Goal: Information Seeking & Learning: Learn about a topic

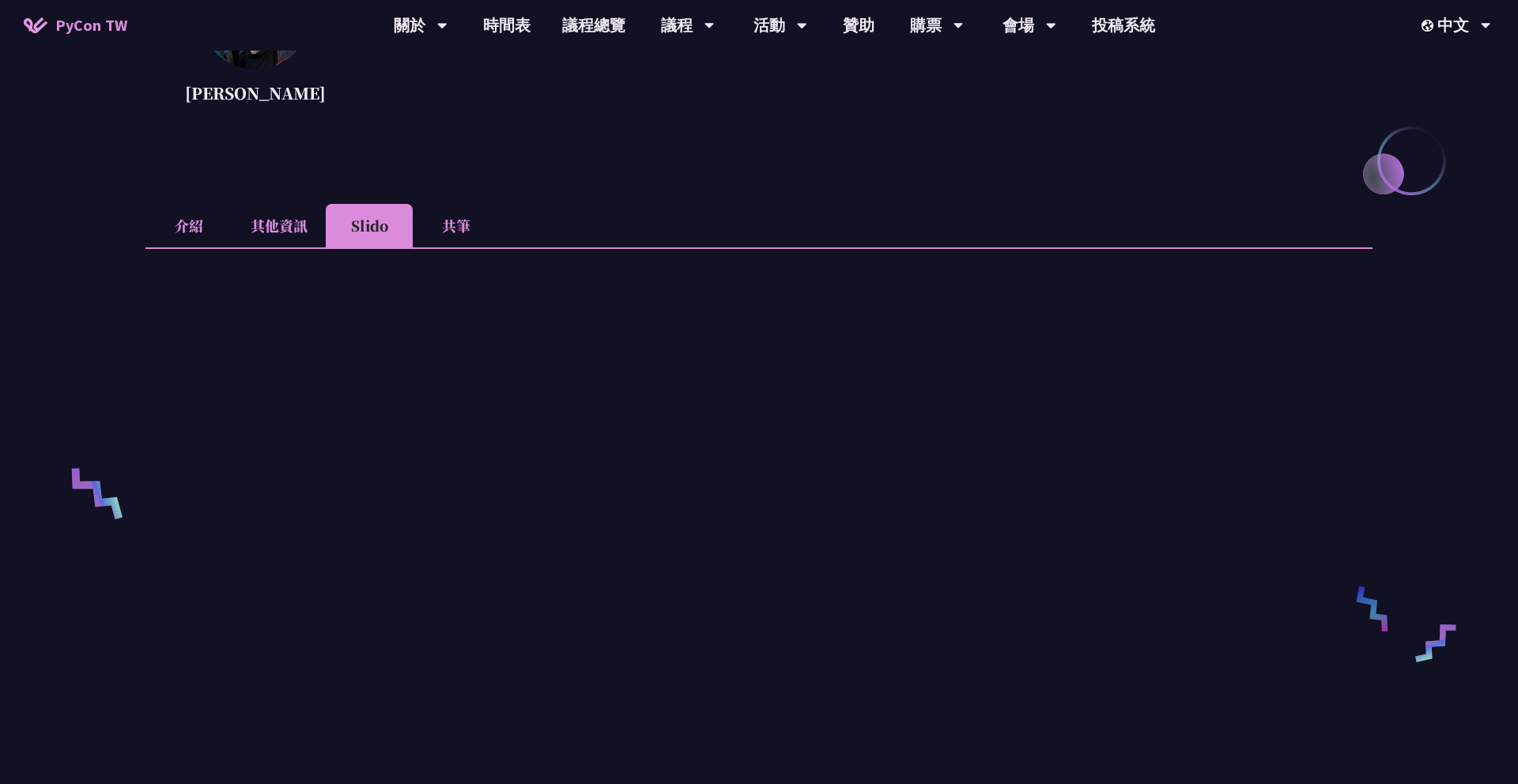
scroll to position [339, 0]
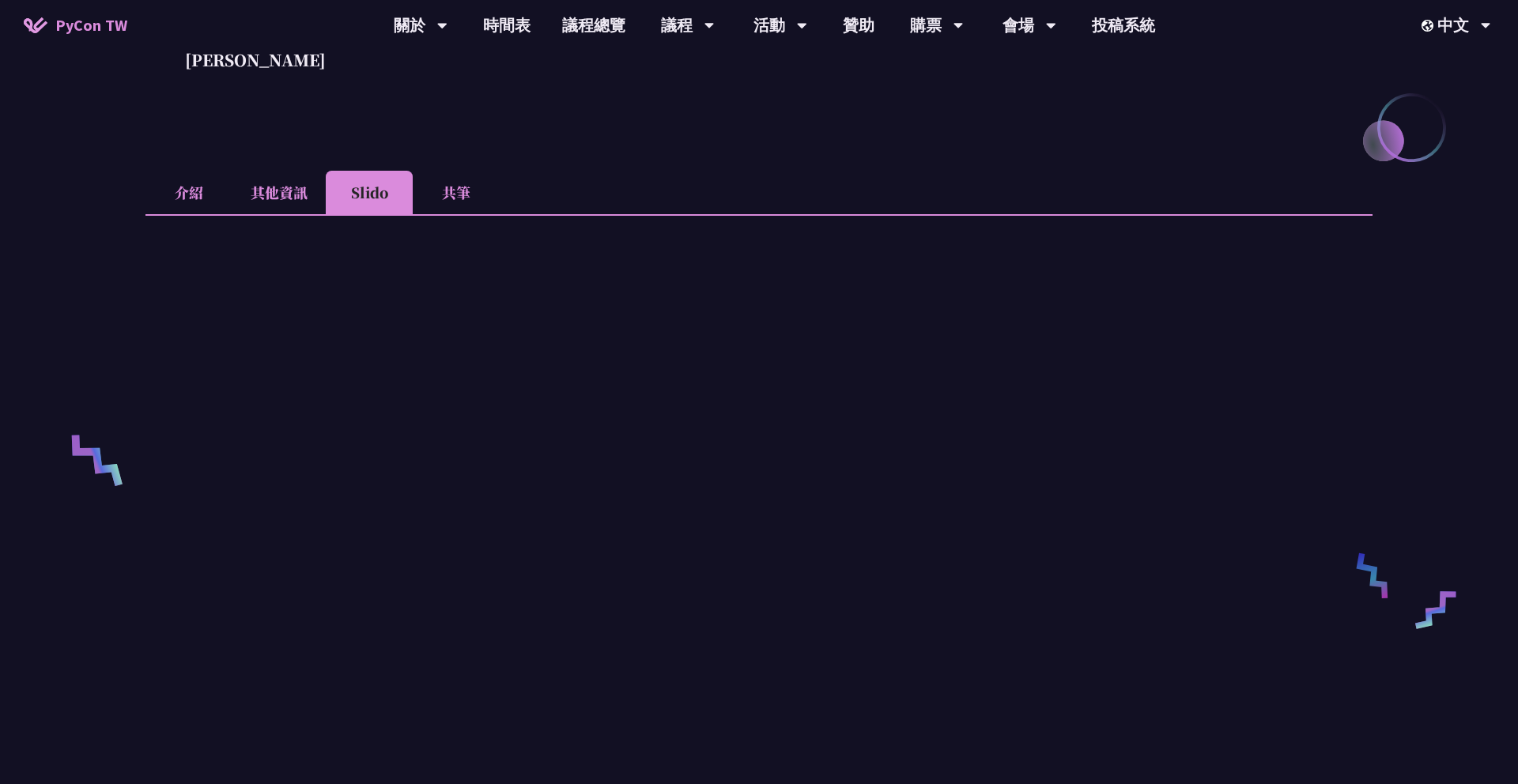
click at [197, 189] on li "介紹" at bounding box center [189, 192] width 87 height 44
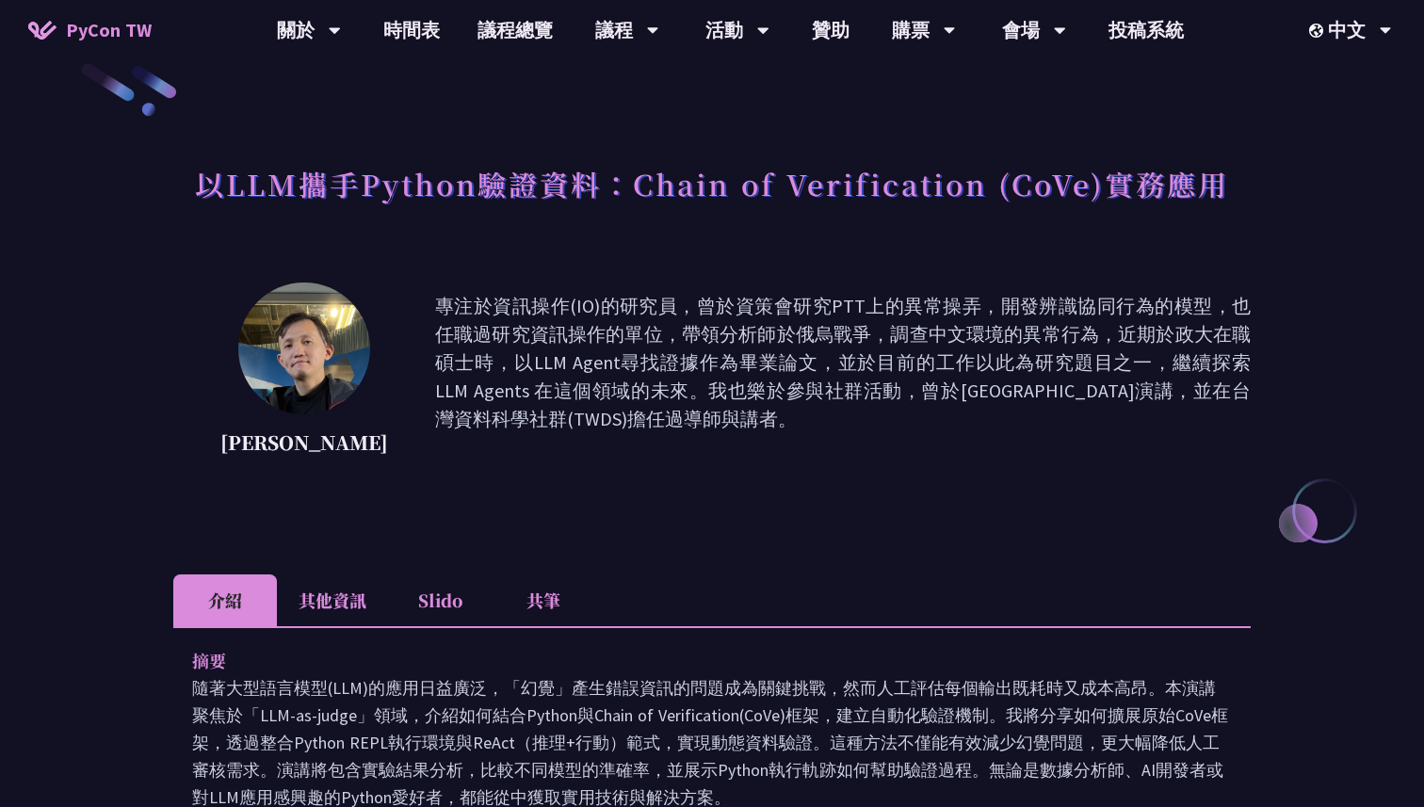
scroll to position [0, 0]
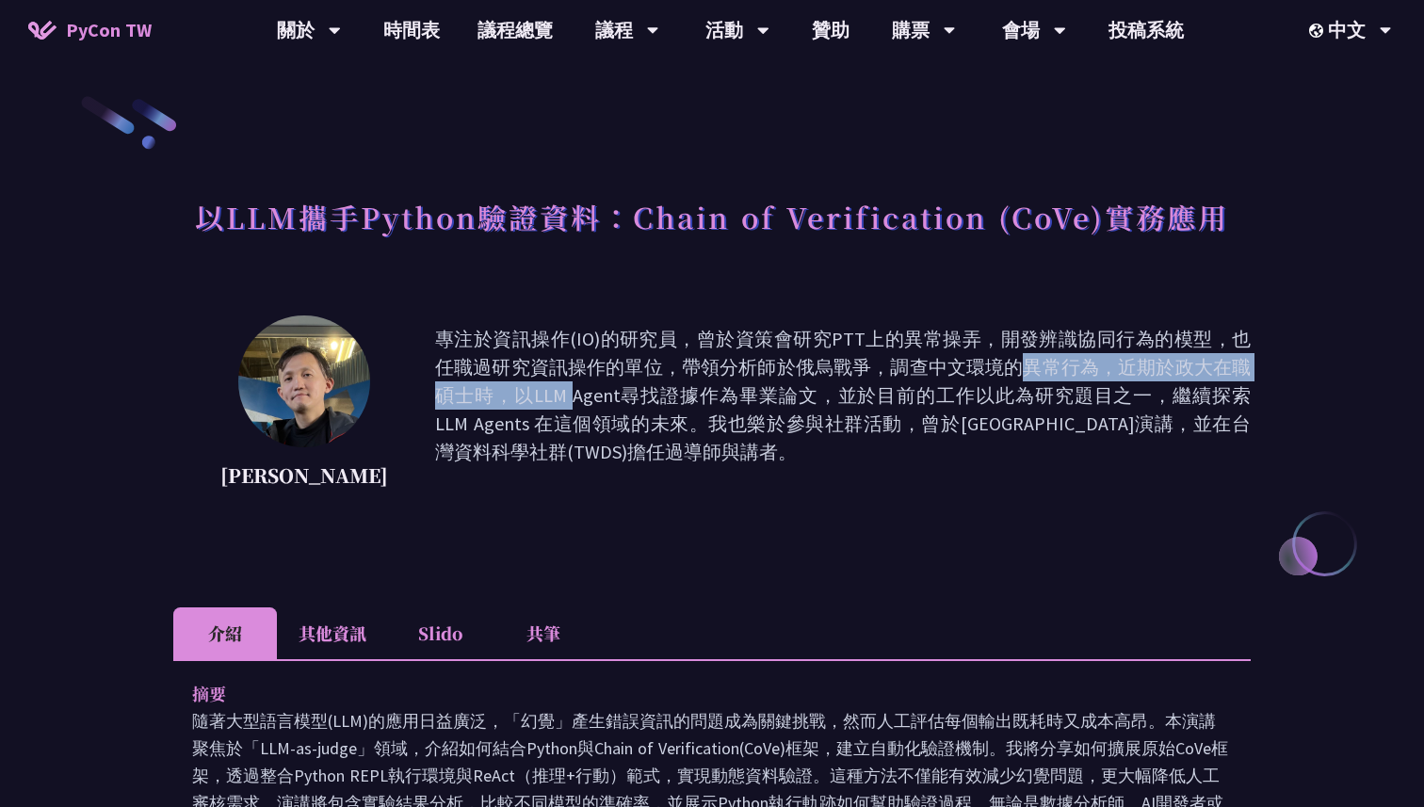
drag, startPoint x: 612, startPoint y: 371, endPoint x: 1009, endPoint y: 377, distance: 396.5
click at [1009, 377] on p "專注於資訊操作(IO)的研究員，曾於資策會研究PTT上的異常操弄，開發辨識協同行為的模型，也任職過研究資訊操作的單位，帶領分析師於俄烏戰爭，調查中文環境的異常…" at bounding box center [843, 410] width 816 height 170
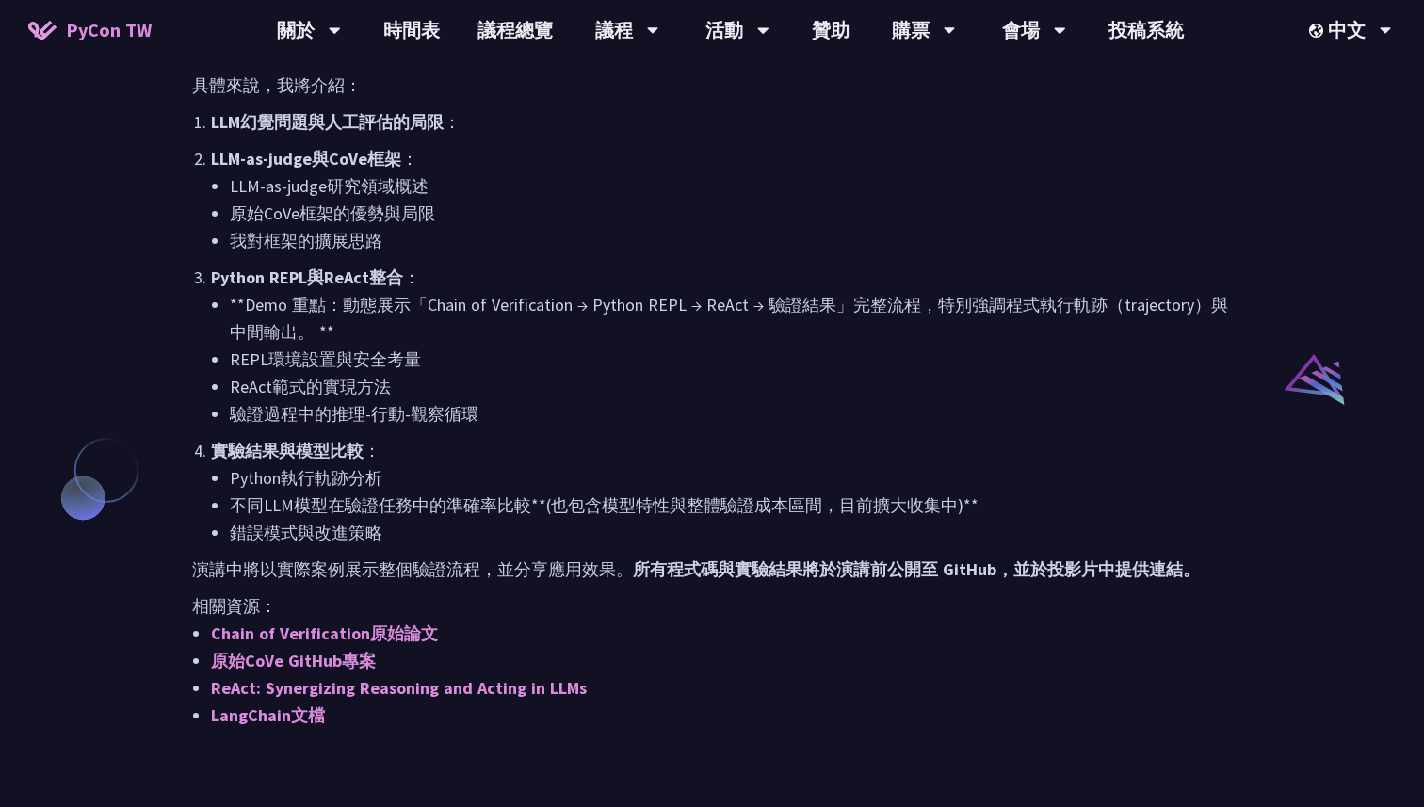
scroll to position [1292, 0]
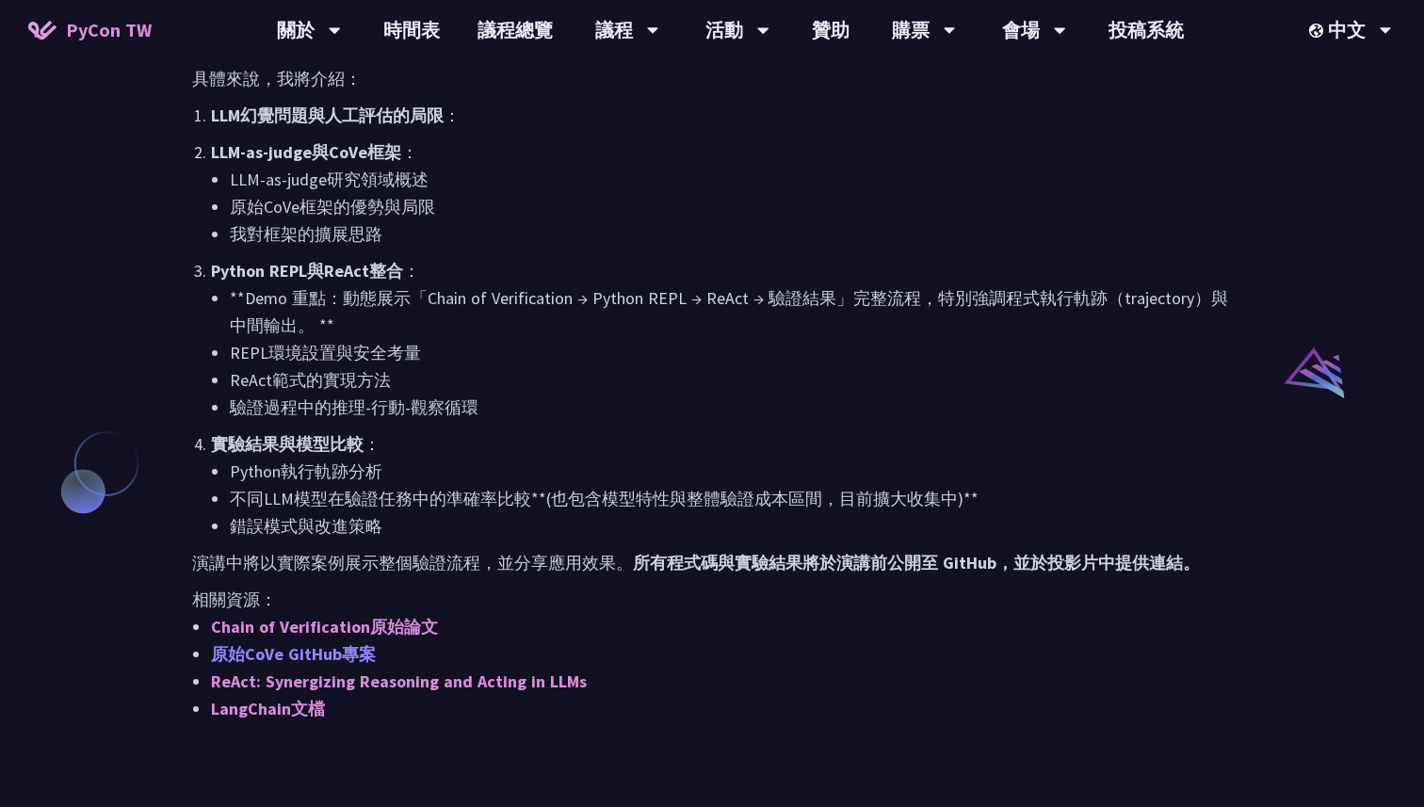
click at [370, 657] on link "原始CoVe GitHub專案" at bounding box center [293, 654] width 165 height 22
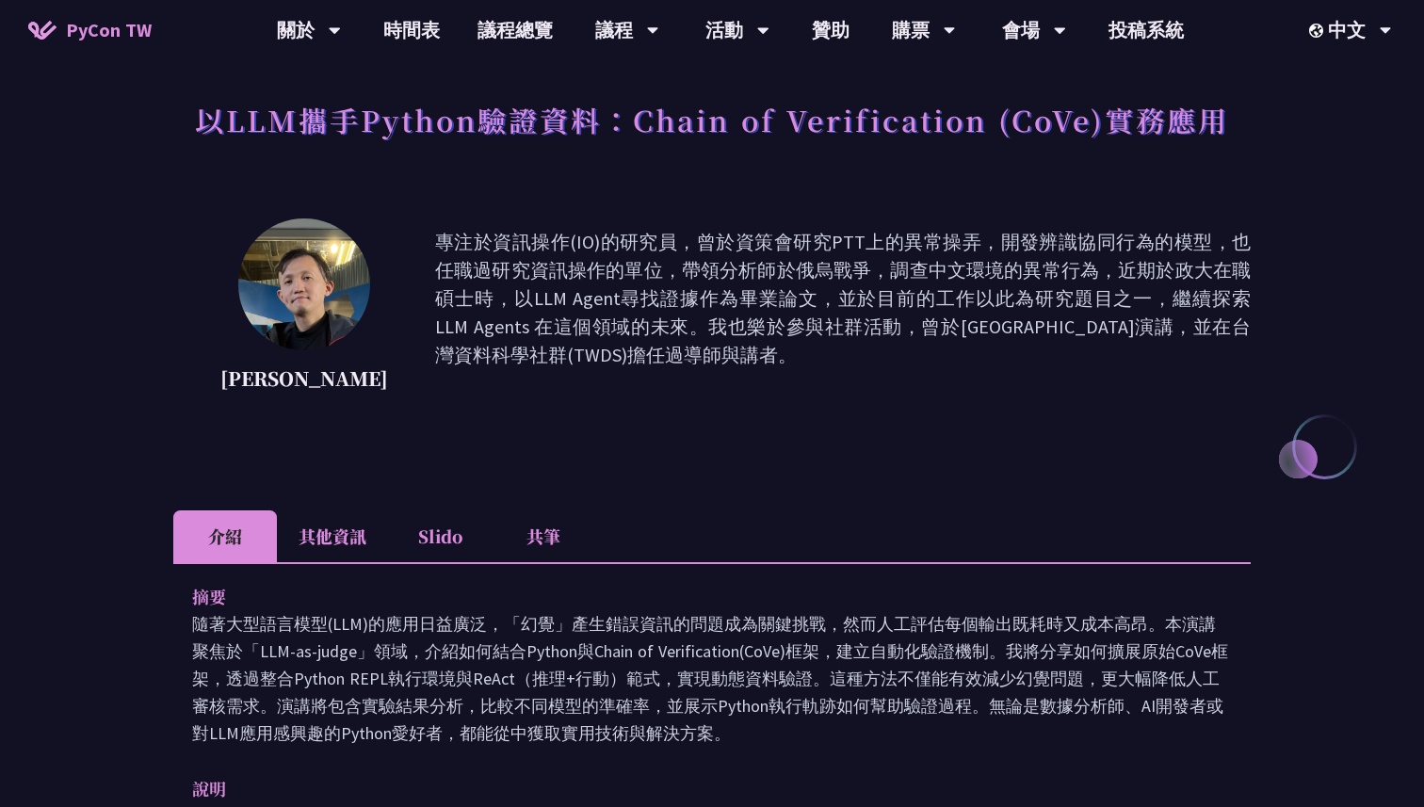
scroll to position [119, 0]
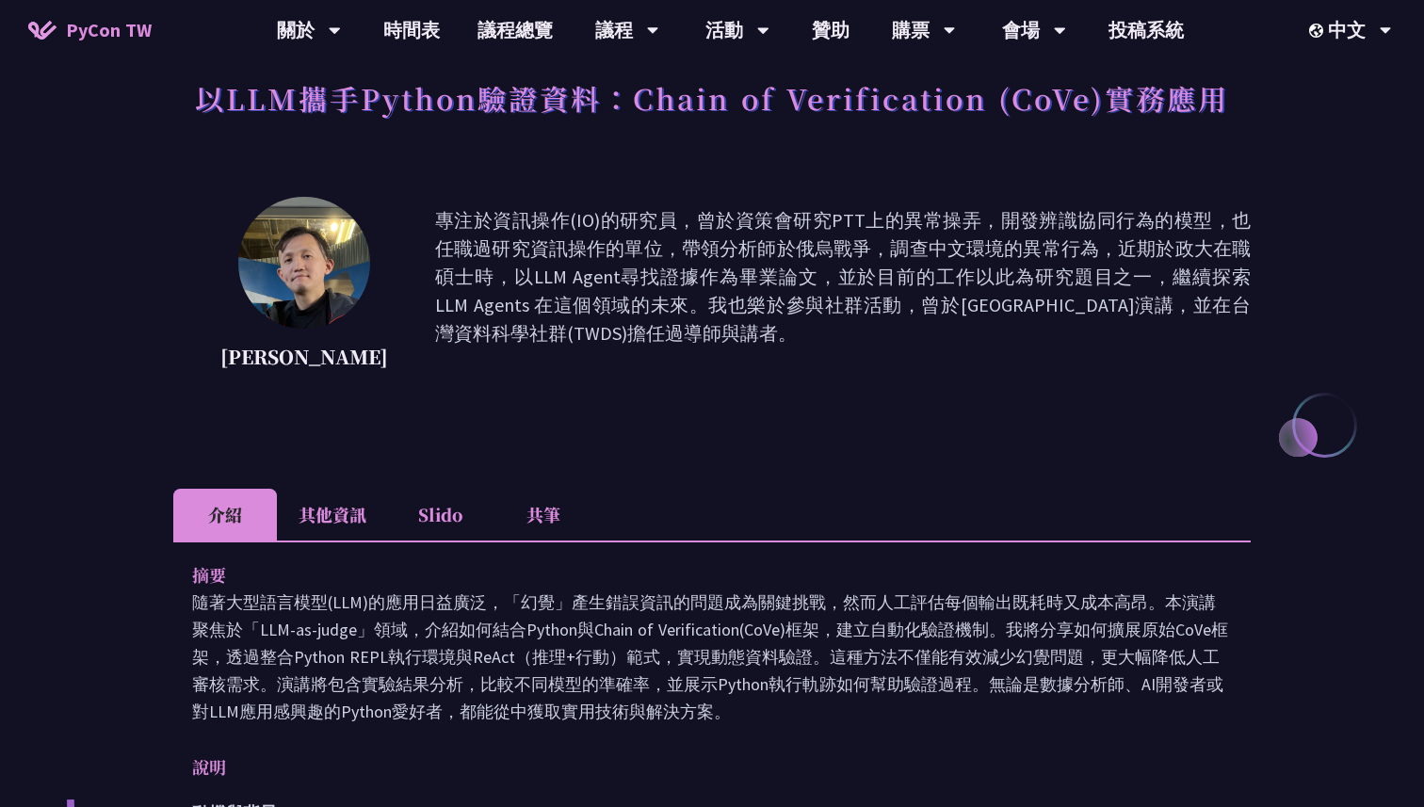
click at [327, 520] on li "其他資訊" at bounding box center [332, 515] width 111 height 52
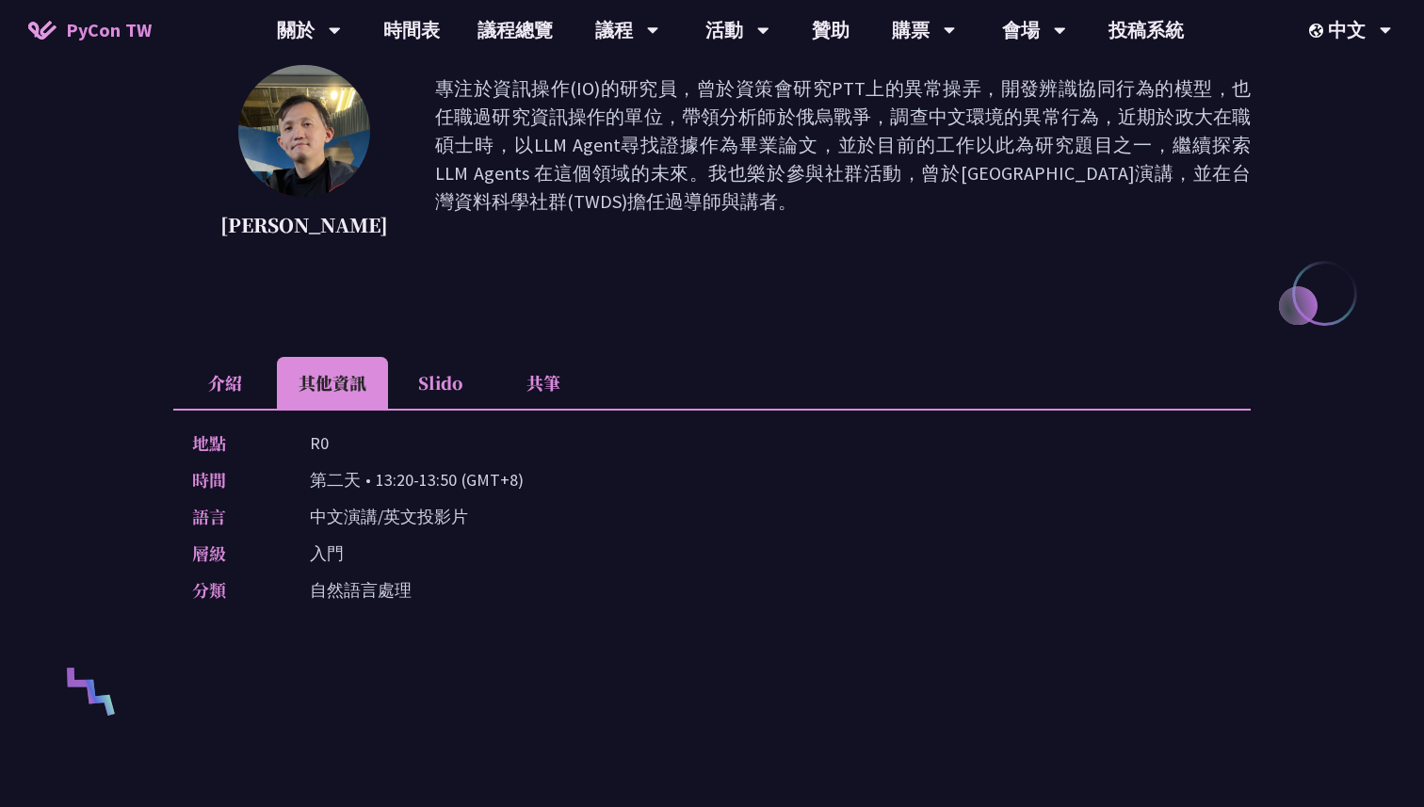
scroll to position [239, 0]
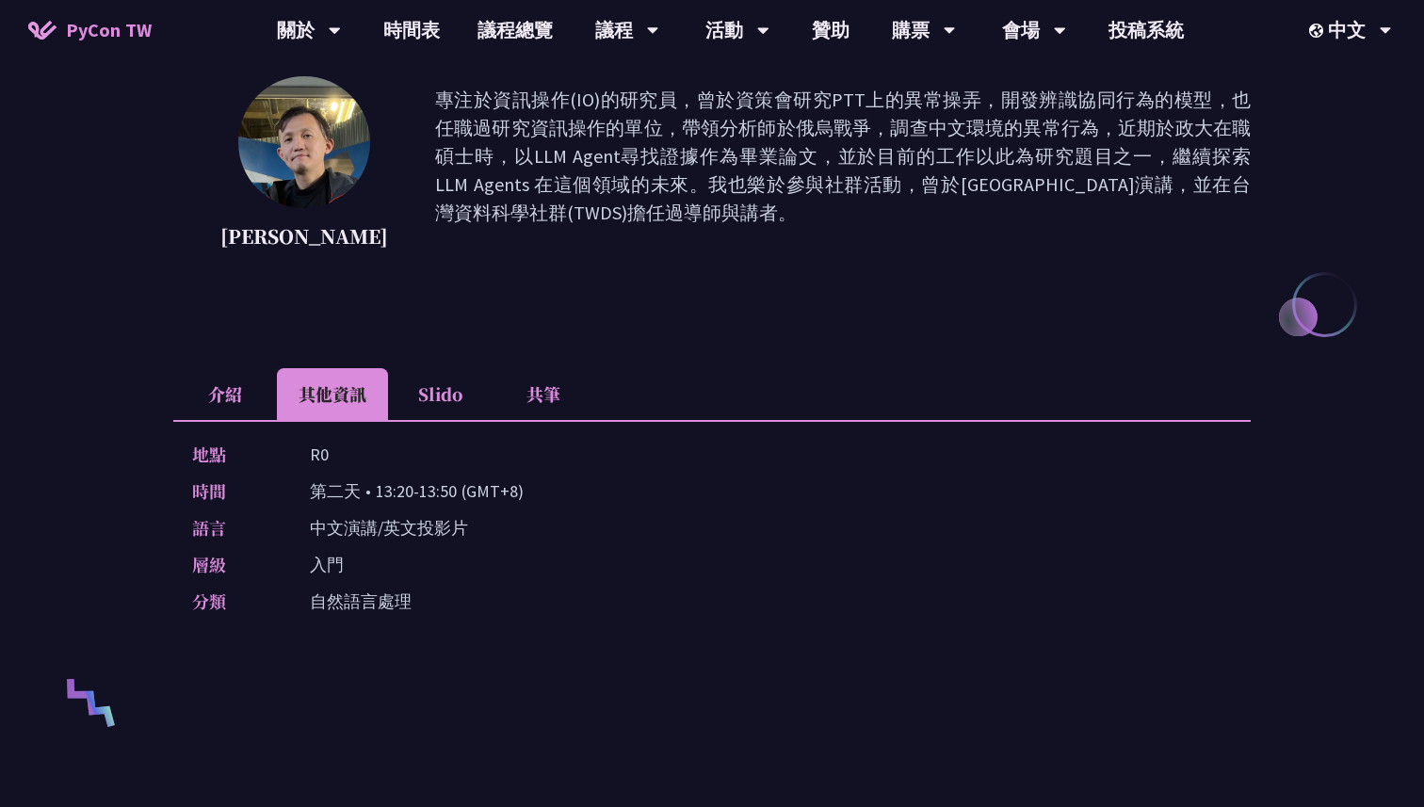
click at [452, 400] on li "Slido" at bounding box center [440, 394] width 104 height 52
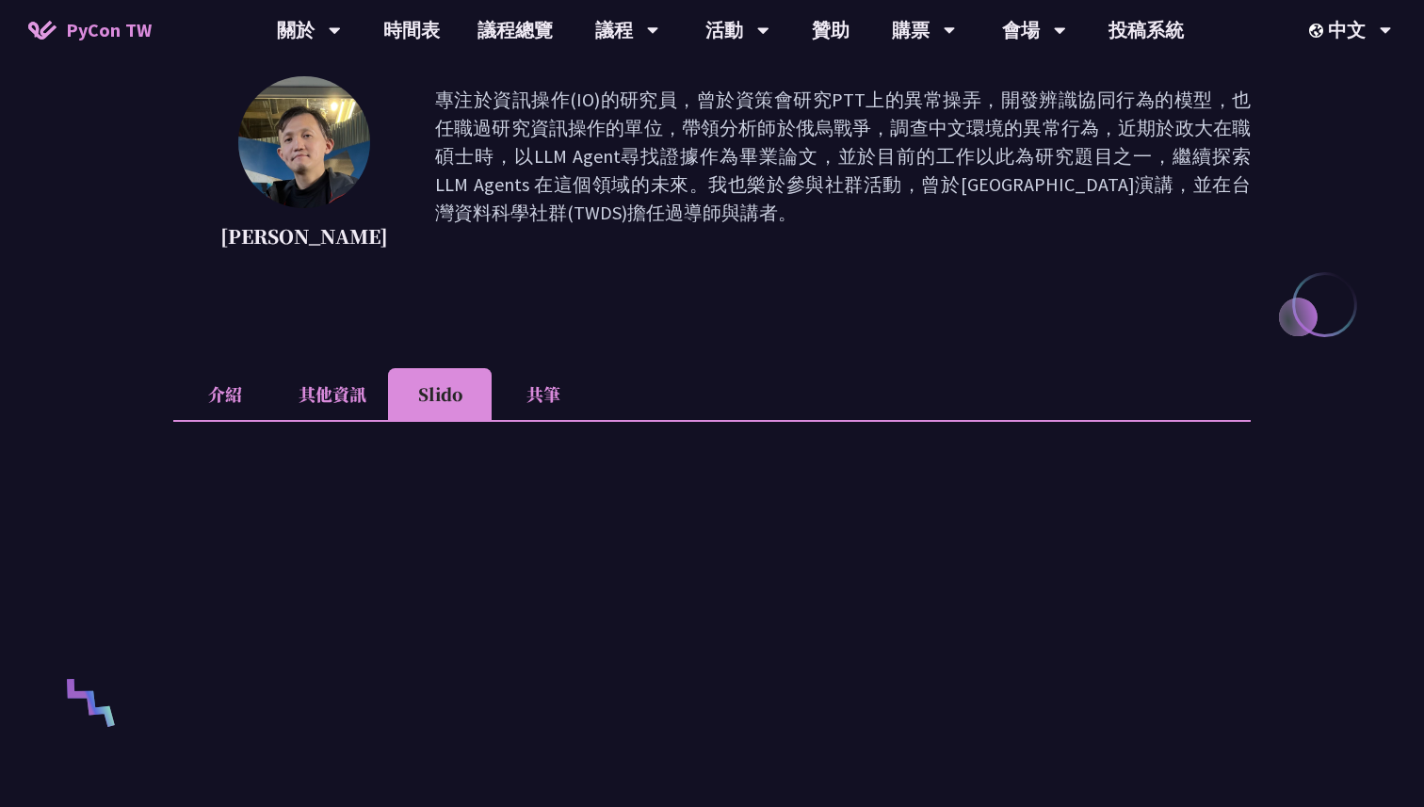
click at [543, 411] on li "共筆" at bounding box center [544, 394] width 104 height 52
click at [209, 396] on li "介紹" at bounding box center [225, 394] width 104 height 52
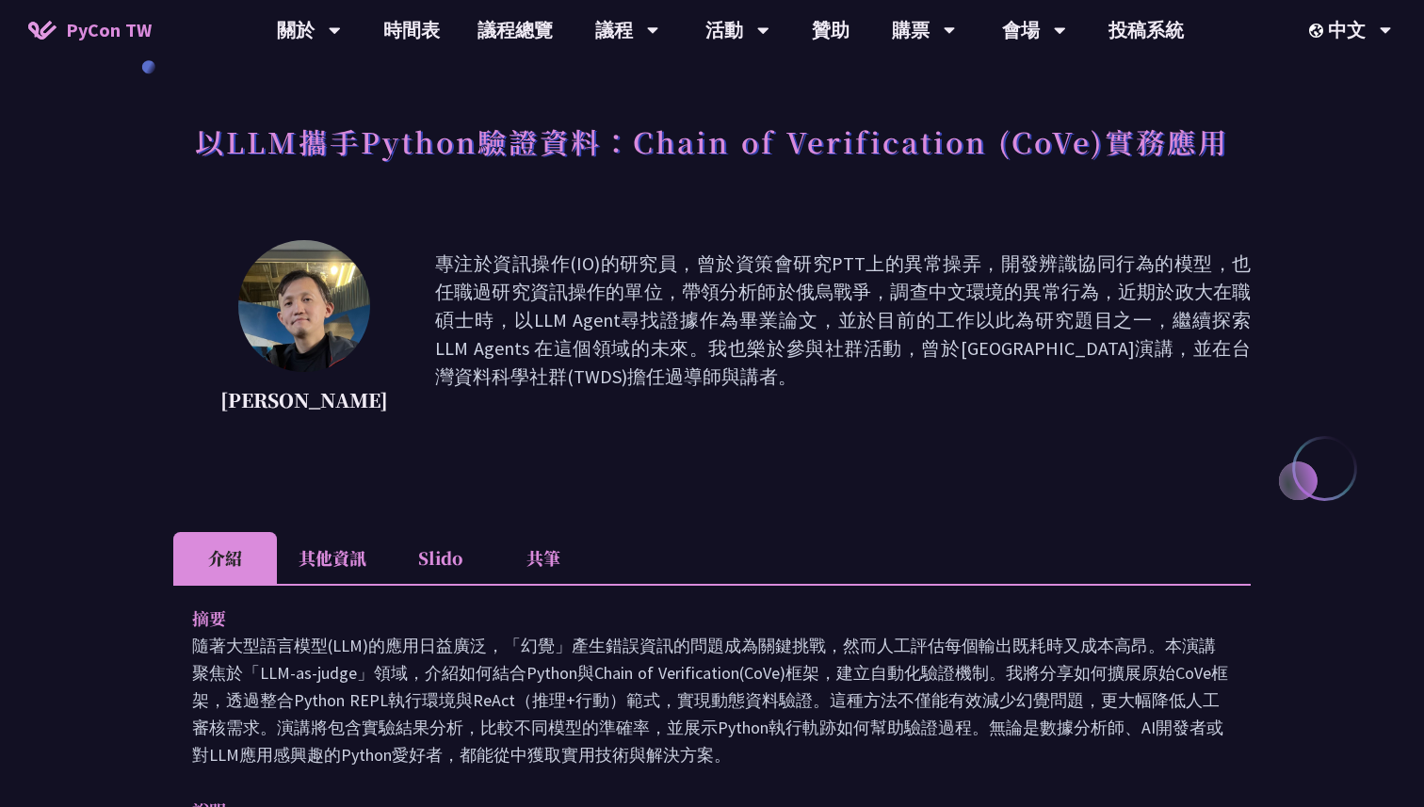
scroll to position [72, 0]
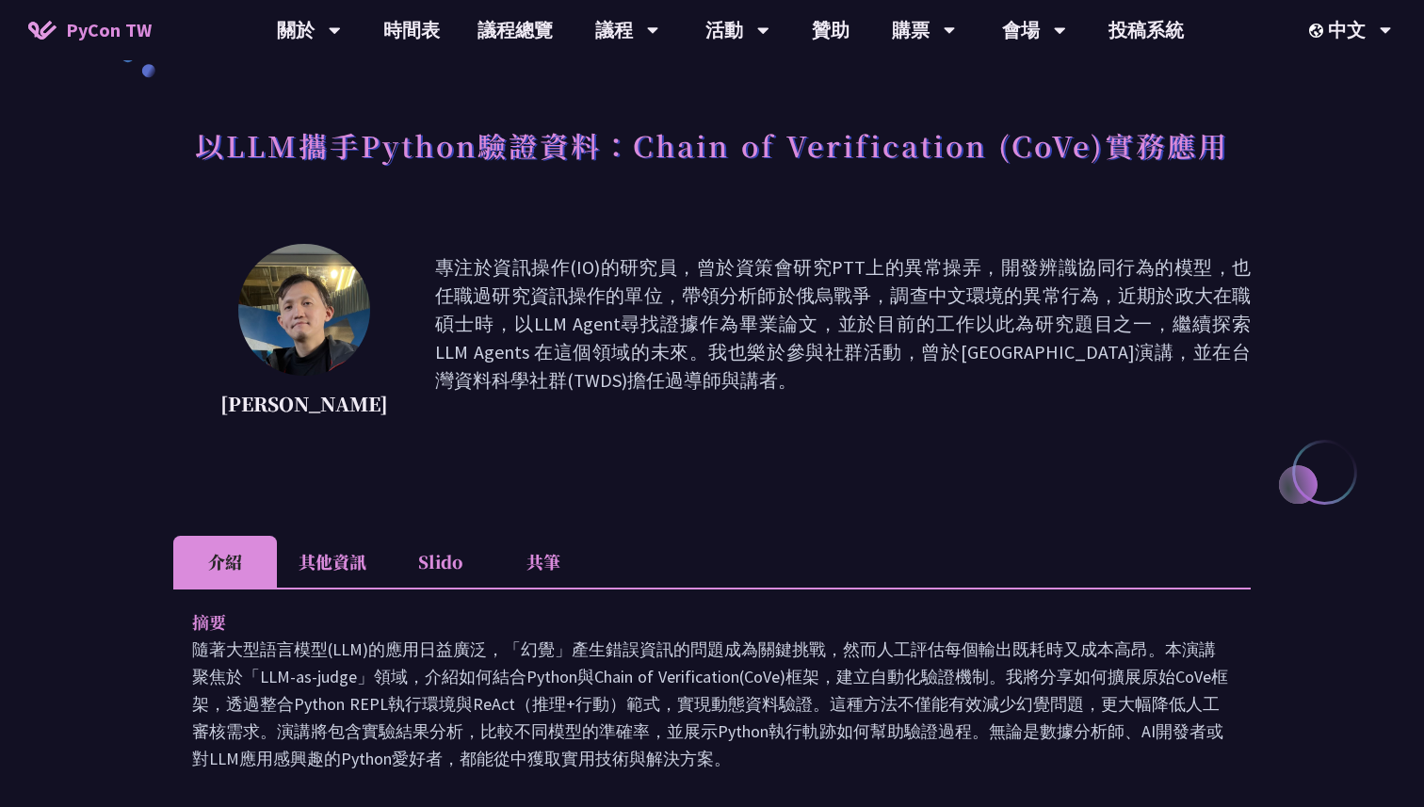
click at [345, 560] on li "其他資訊" at bounding box center [332, 562] width 111 height 52
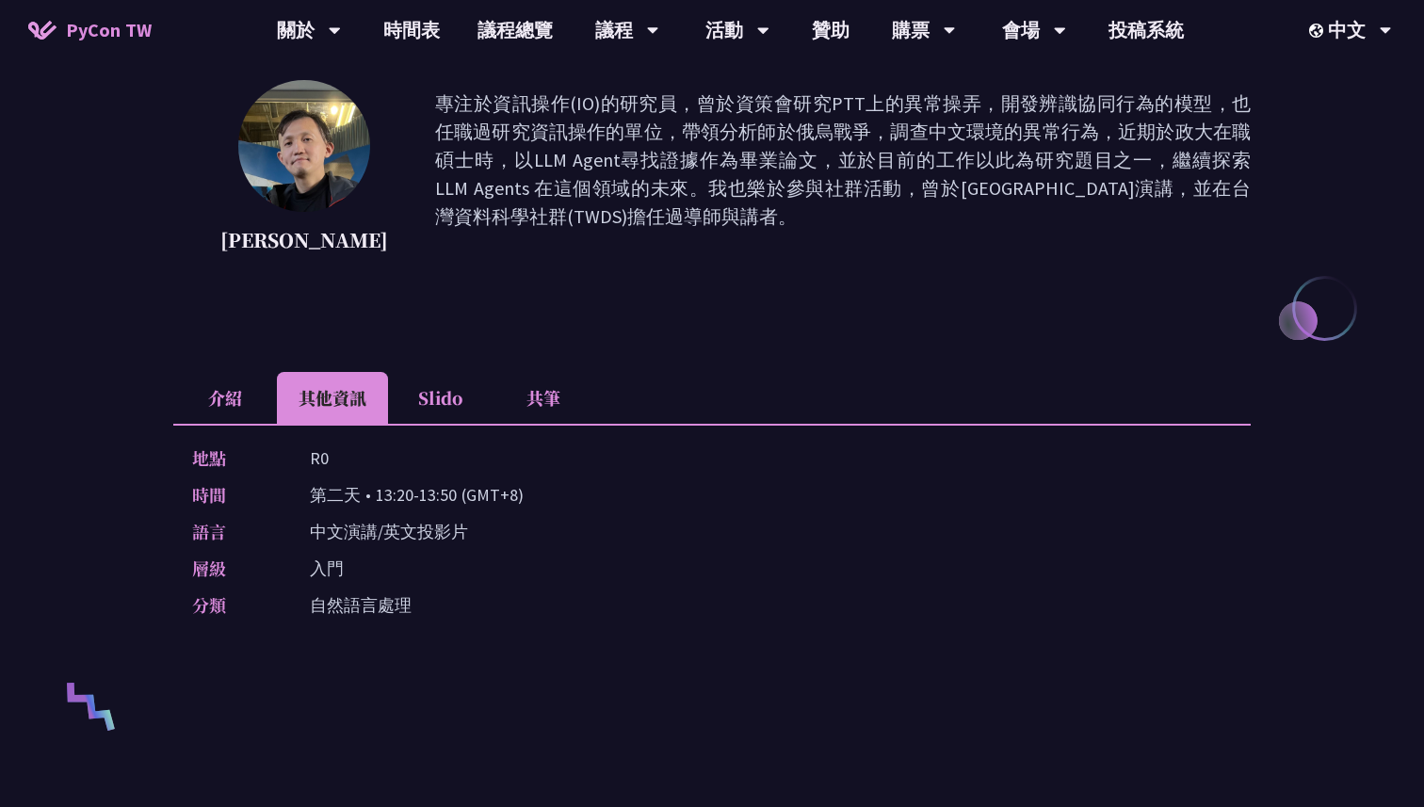
scroll to position [227, 0]
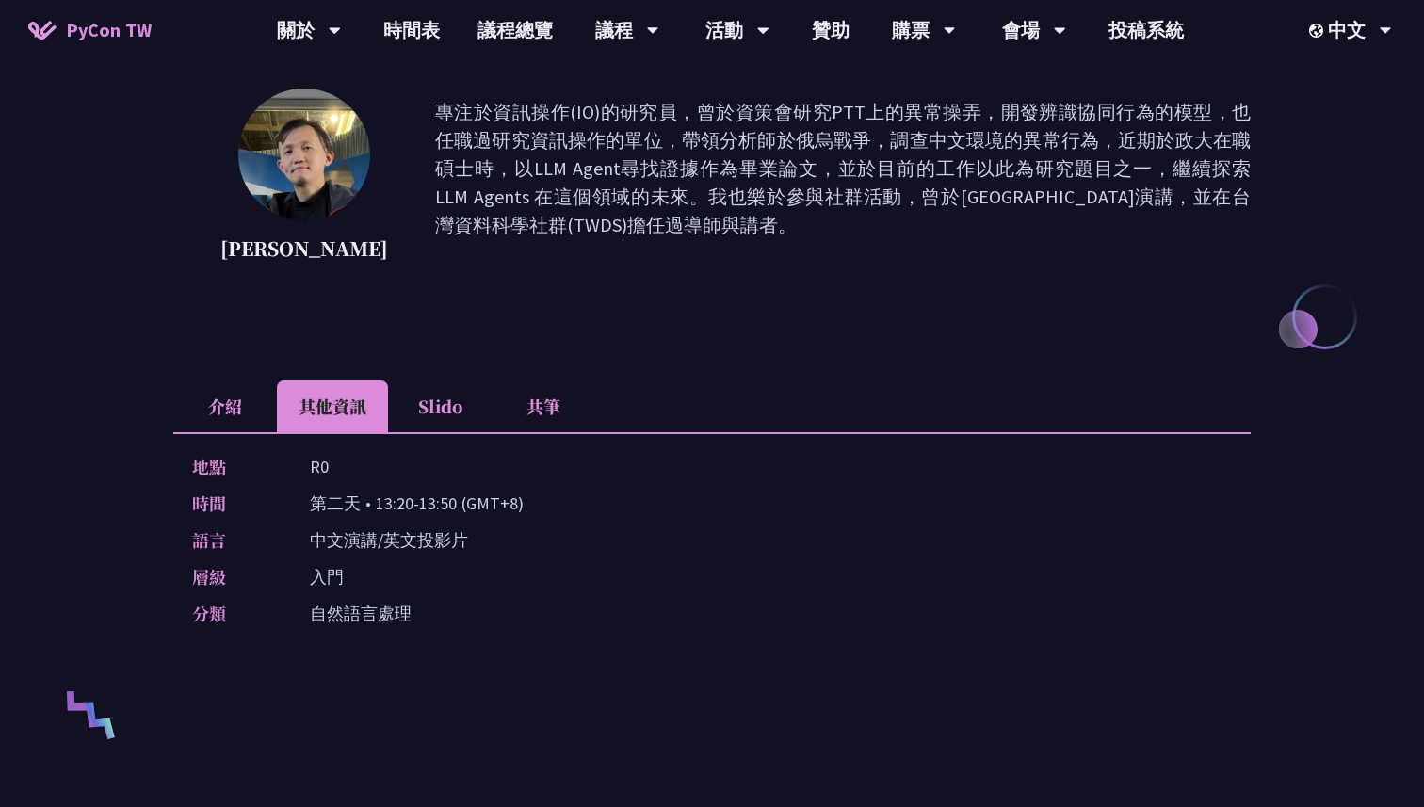
click at [420, 392] on li "Slido" at bounding box center [440, 406] width 104 height 52
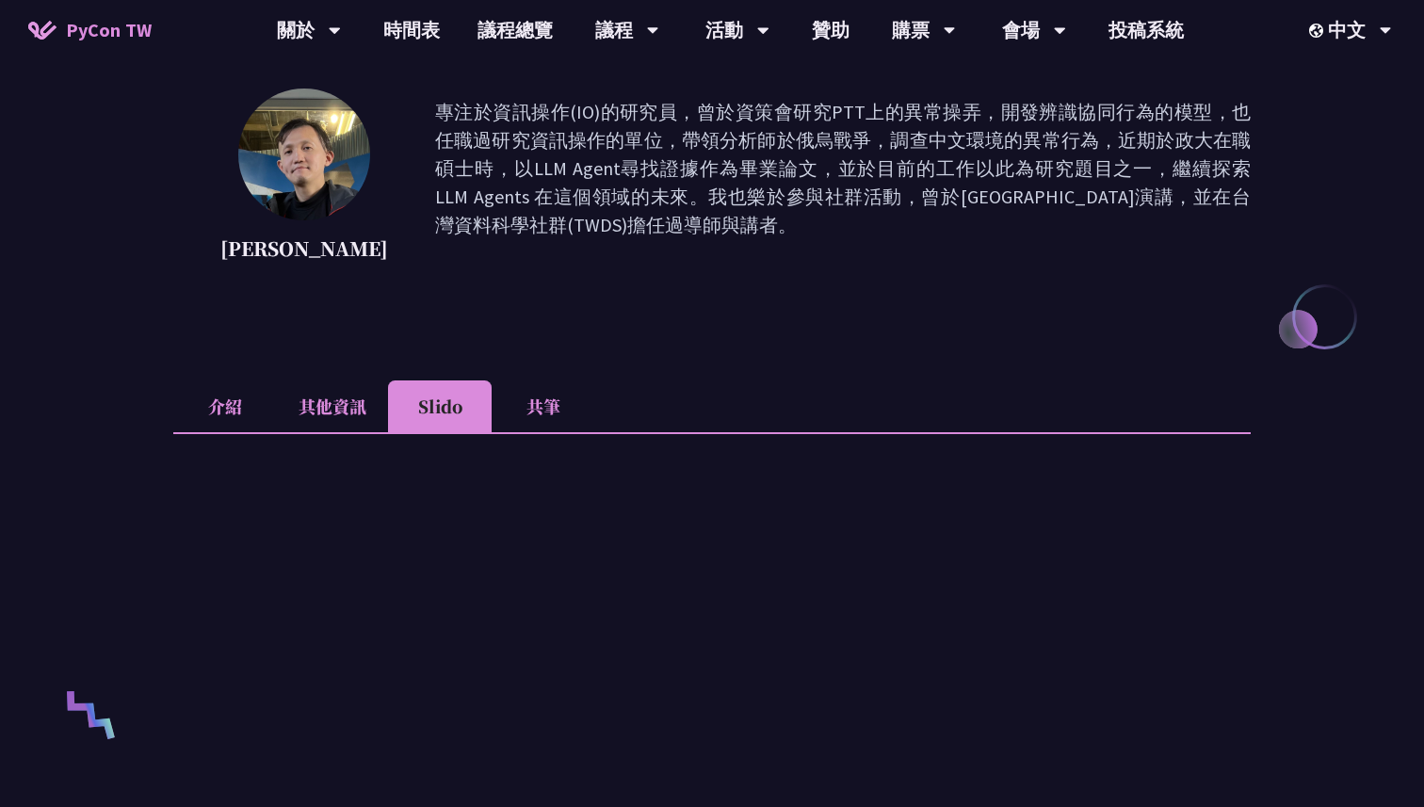
click at [532, 403] on li "共筆" at bounding box center [544, 406] width 104 height 52
click at [219, 403] on li "介紹" at bounding box center [225, 406] width 104 height 52
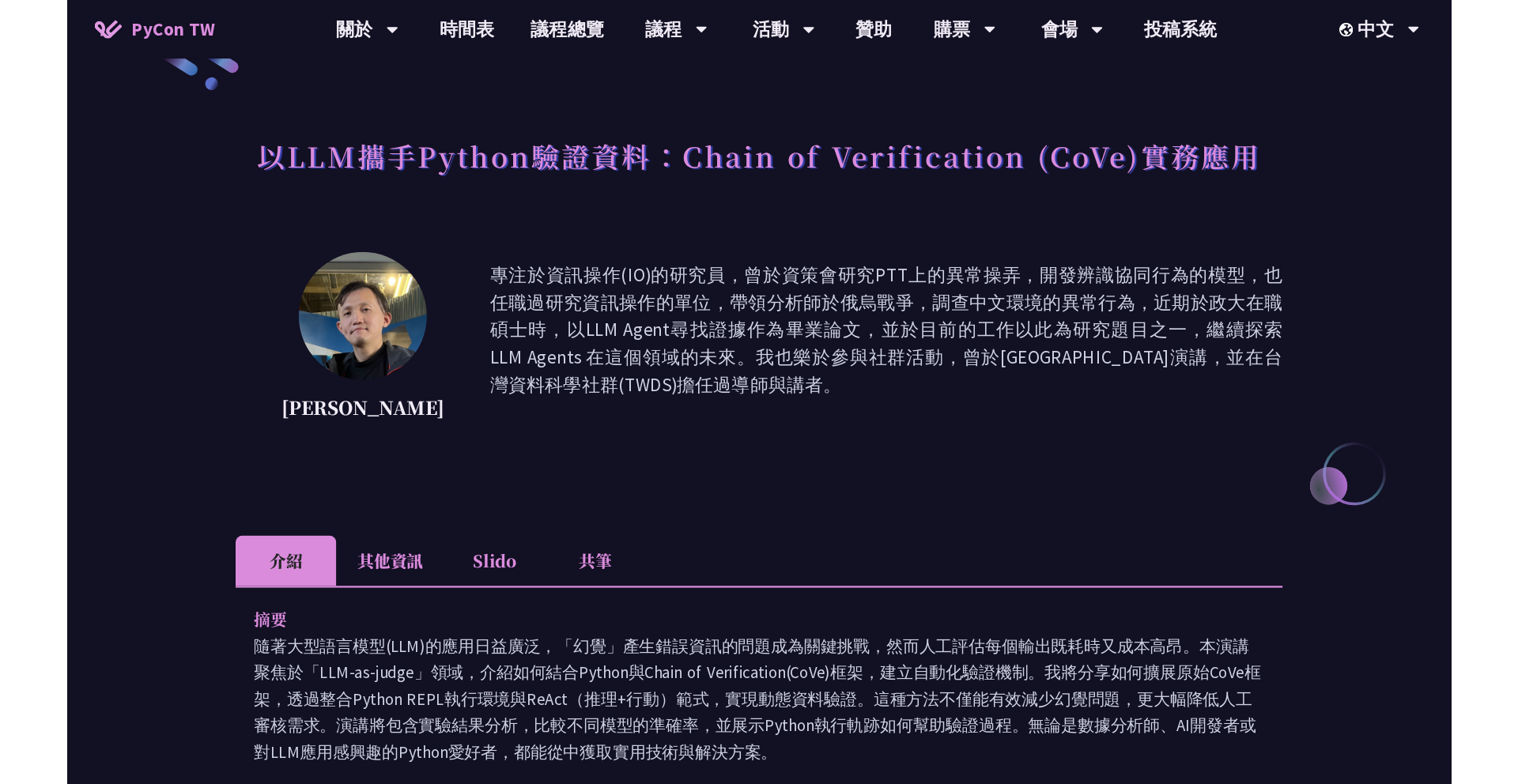
scroll to position [0, 0]
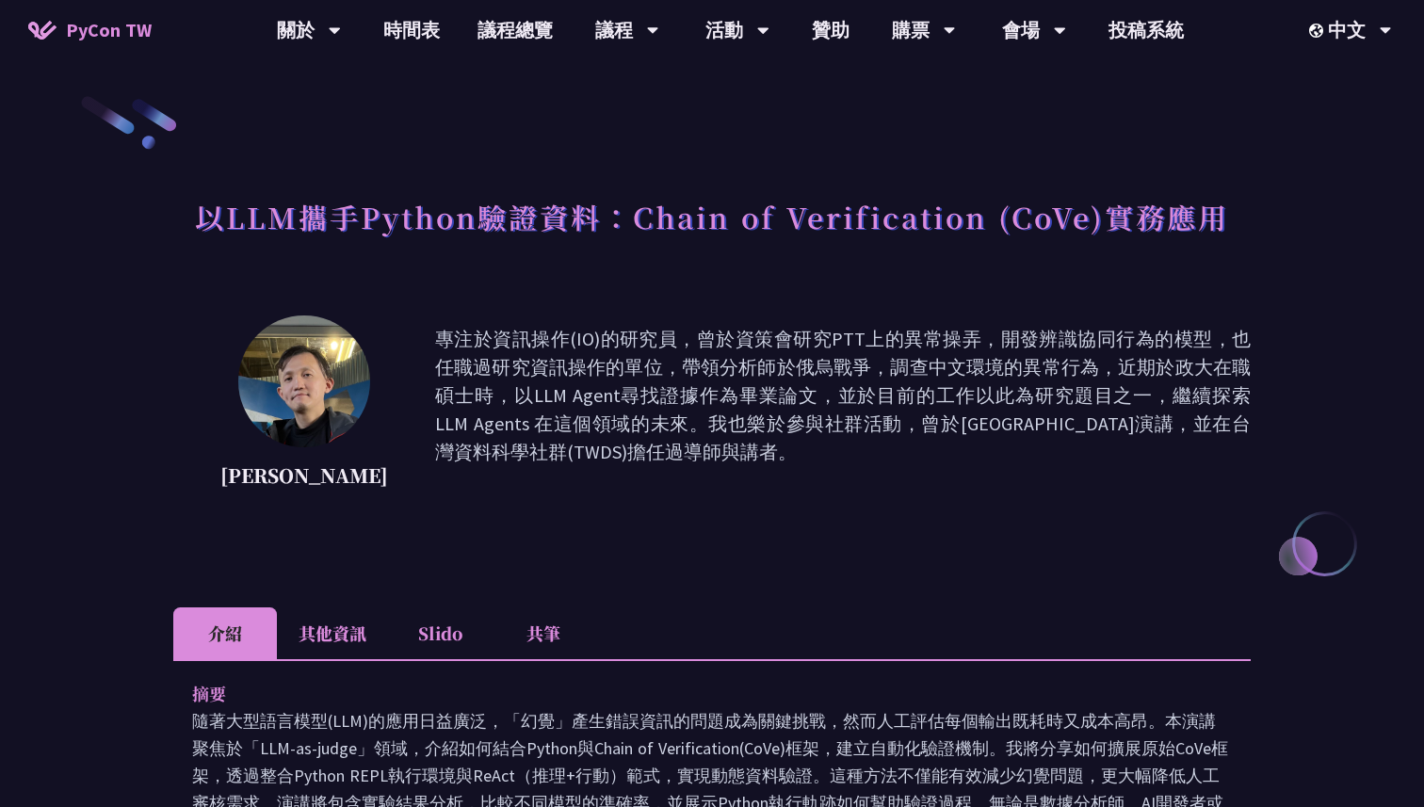
click at [848, 361] on p "專注於資訊操作(IO)的研究員，曾於資策會研究PTT上的異常操弄，開發辨識協同行為的模型，也任職過研究資訊操作的單位，帶領分析師於俄烏戰爭，調查中文環境的異常…" at bounding box center [843, 410] width 816 height 170
